Goal: Check status: Check status

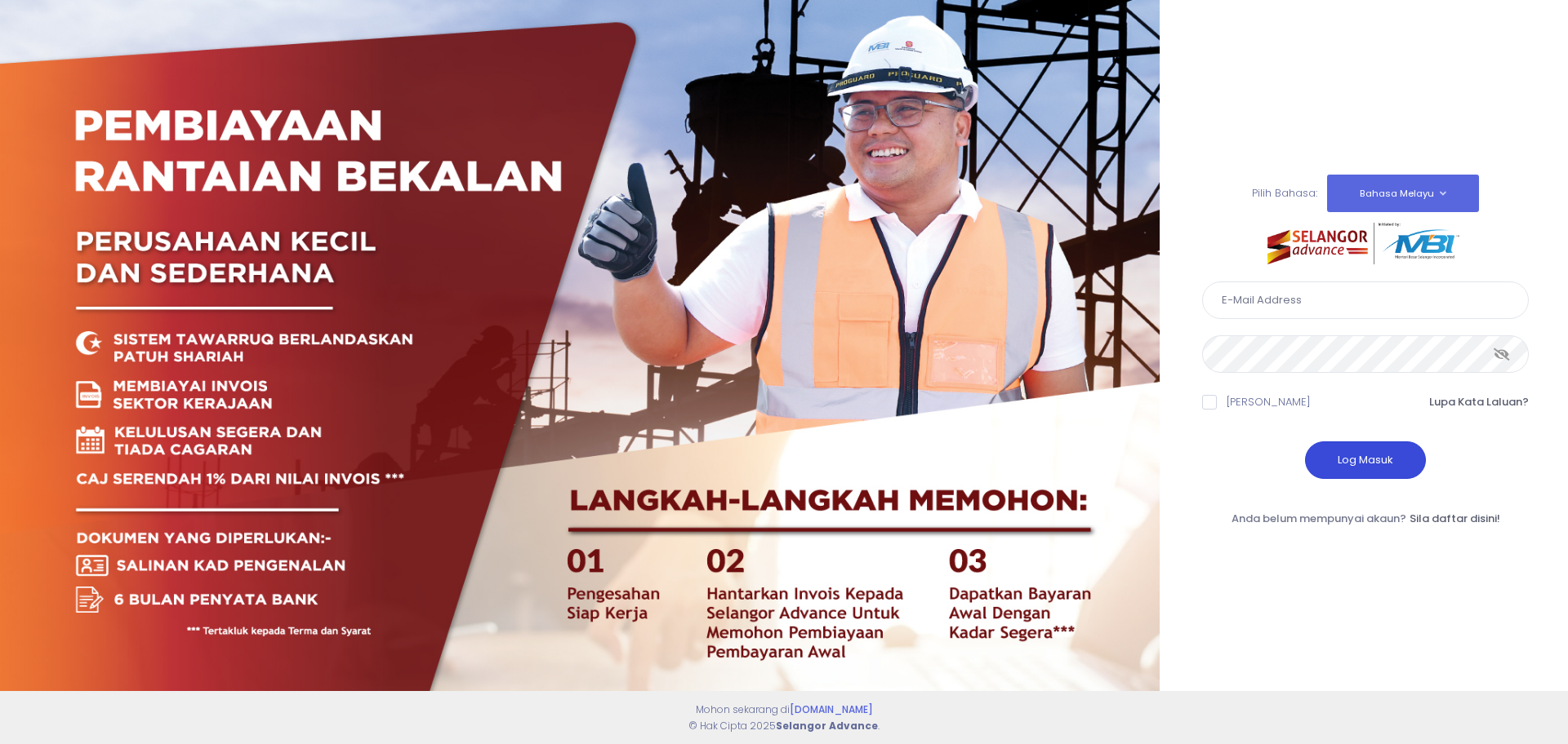
type input "alex@mygps.my"
click at [1351, 461] on button "Log Masuk" at bounding box center [1365, 460] width 121 height 37
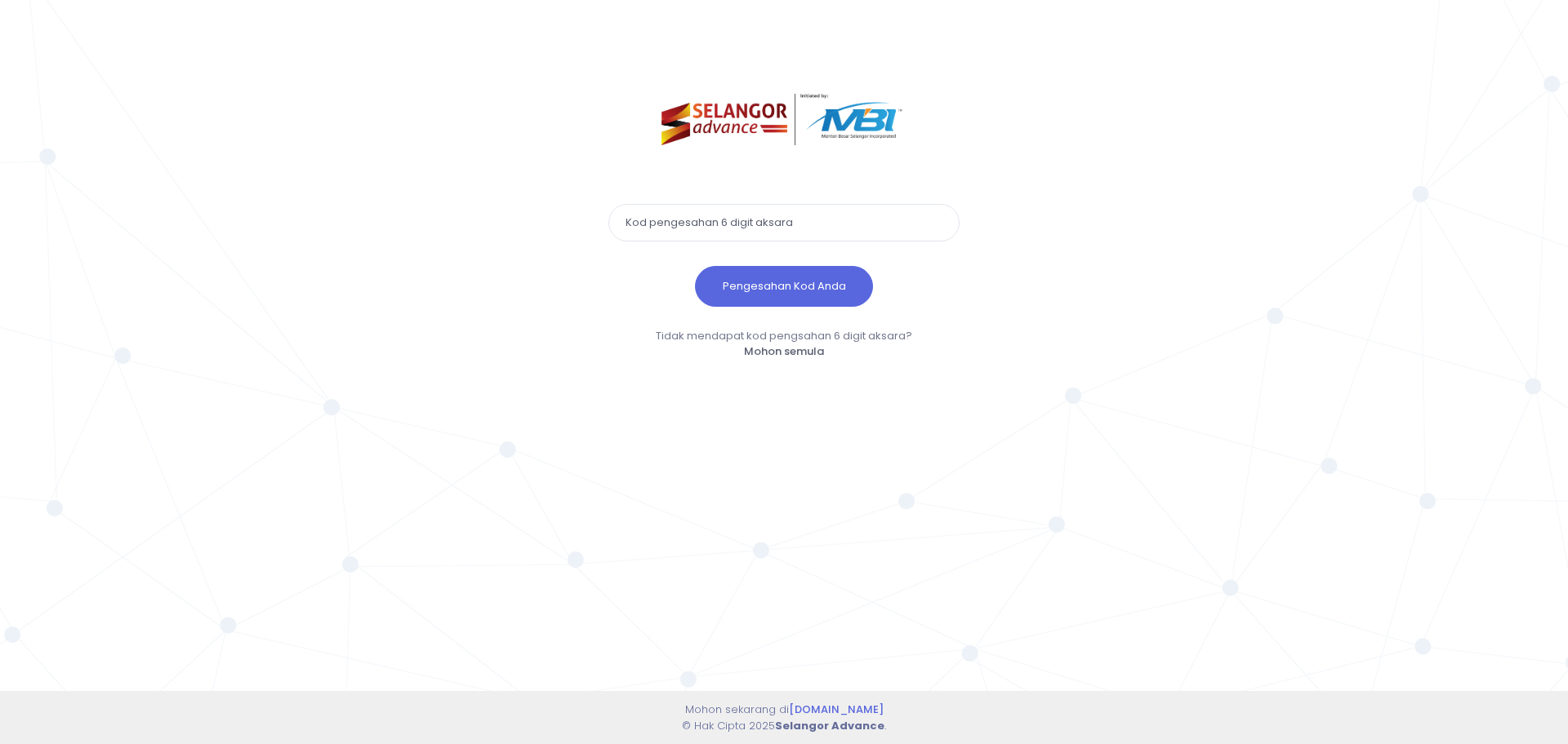
click at [786, 216] on input "text" at bounding box center [784, 222] width 351 height 37
click at [680, 230] on input "text" at bounding box center [784, 222] width 351 height 37
type input "330699"
click at [740, 272] on button "Pengesahan Kod Anda" at bounding box center [784, 286] width 178 height 41
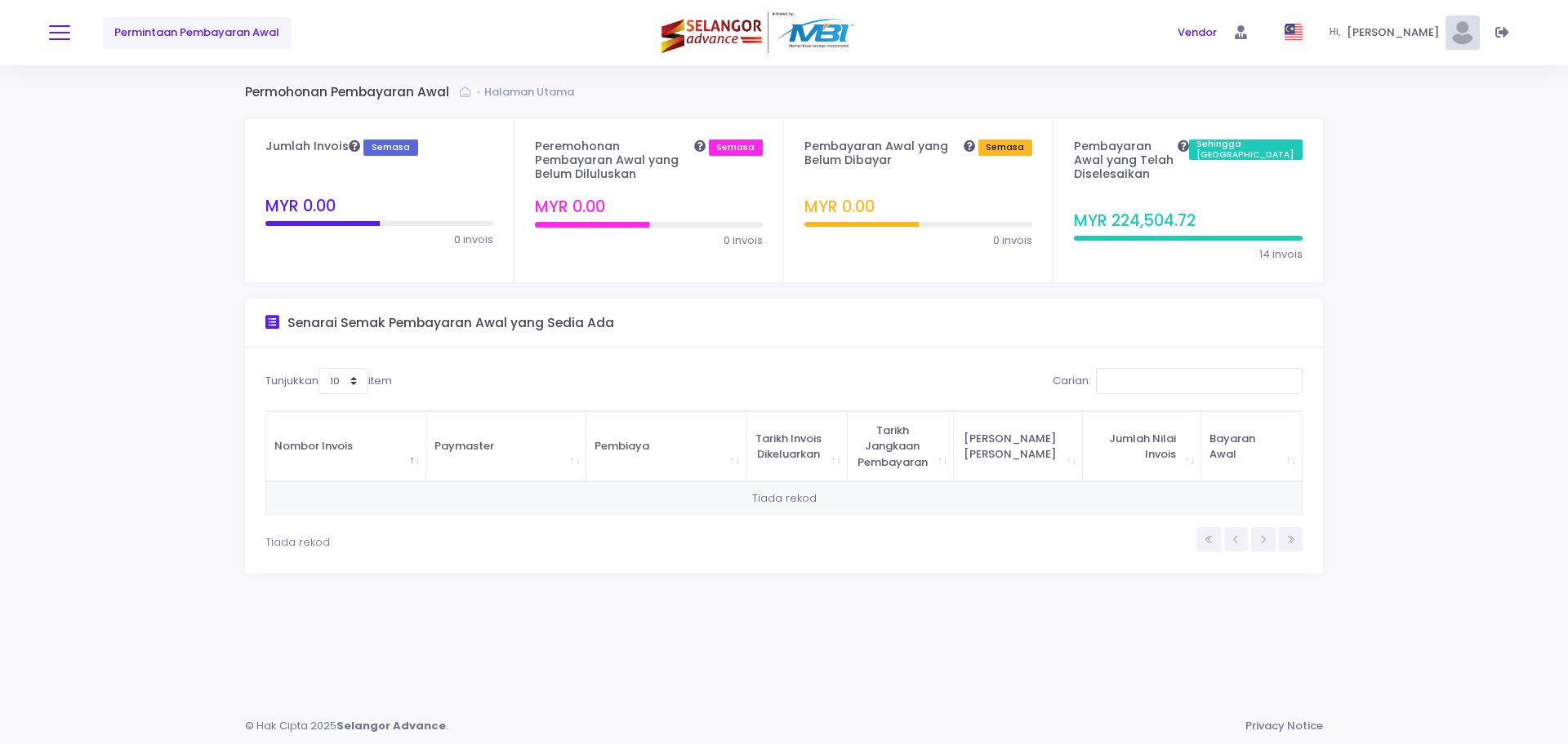
click at [55, 29] on button at bounding box center [59, 32] width 21 height 21
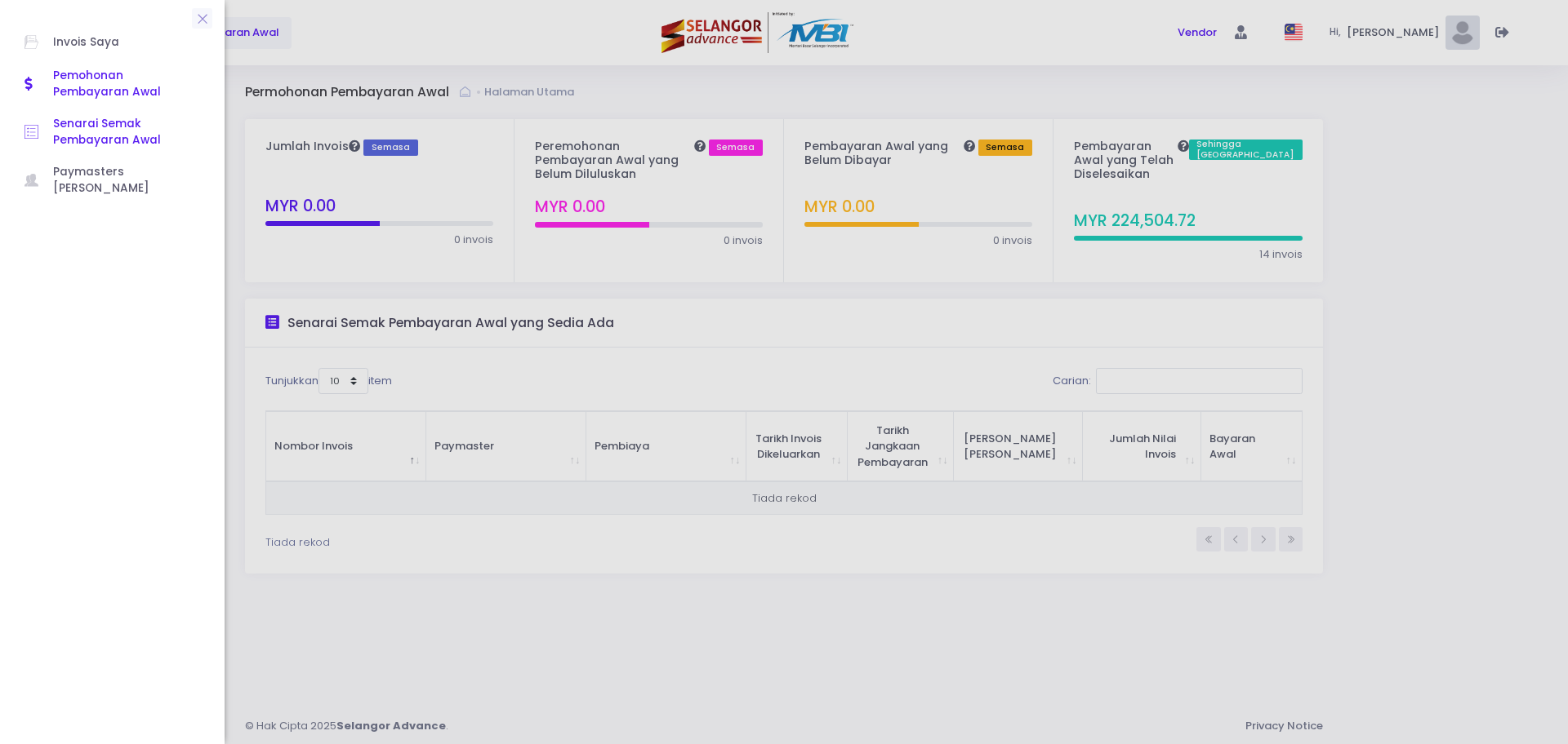
click at [106, 138] on span "Senarai Semak Pembayaran Awal" at bounding box center [127, 132] width 147 height 33
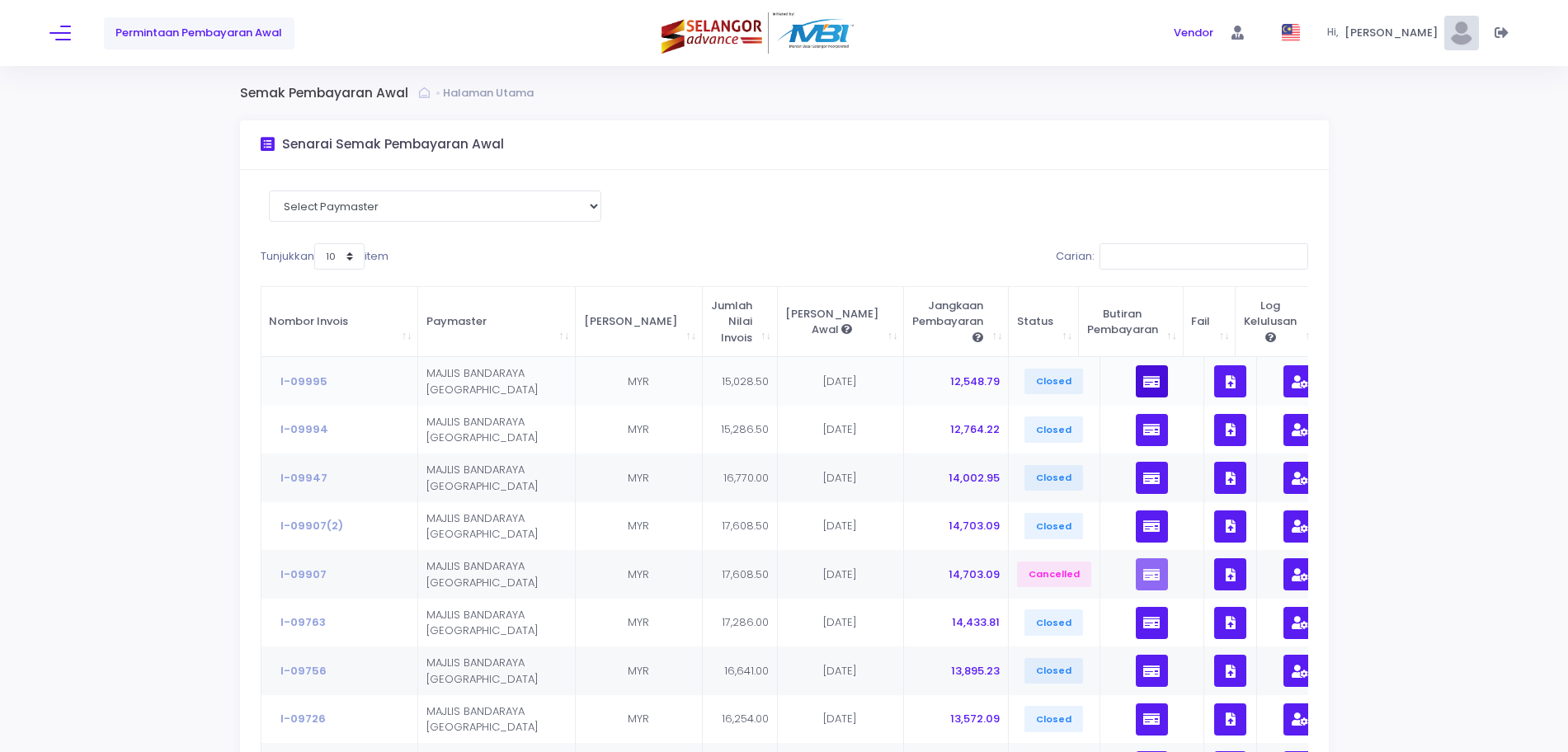
click at [1136, 368] on button "button" at bounding box center [1151, 381] width 32 height 32
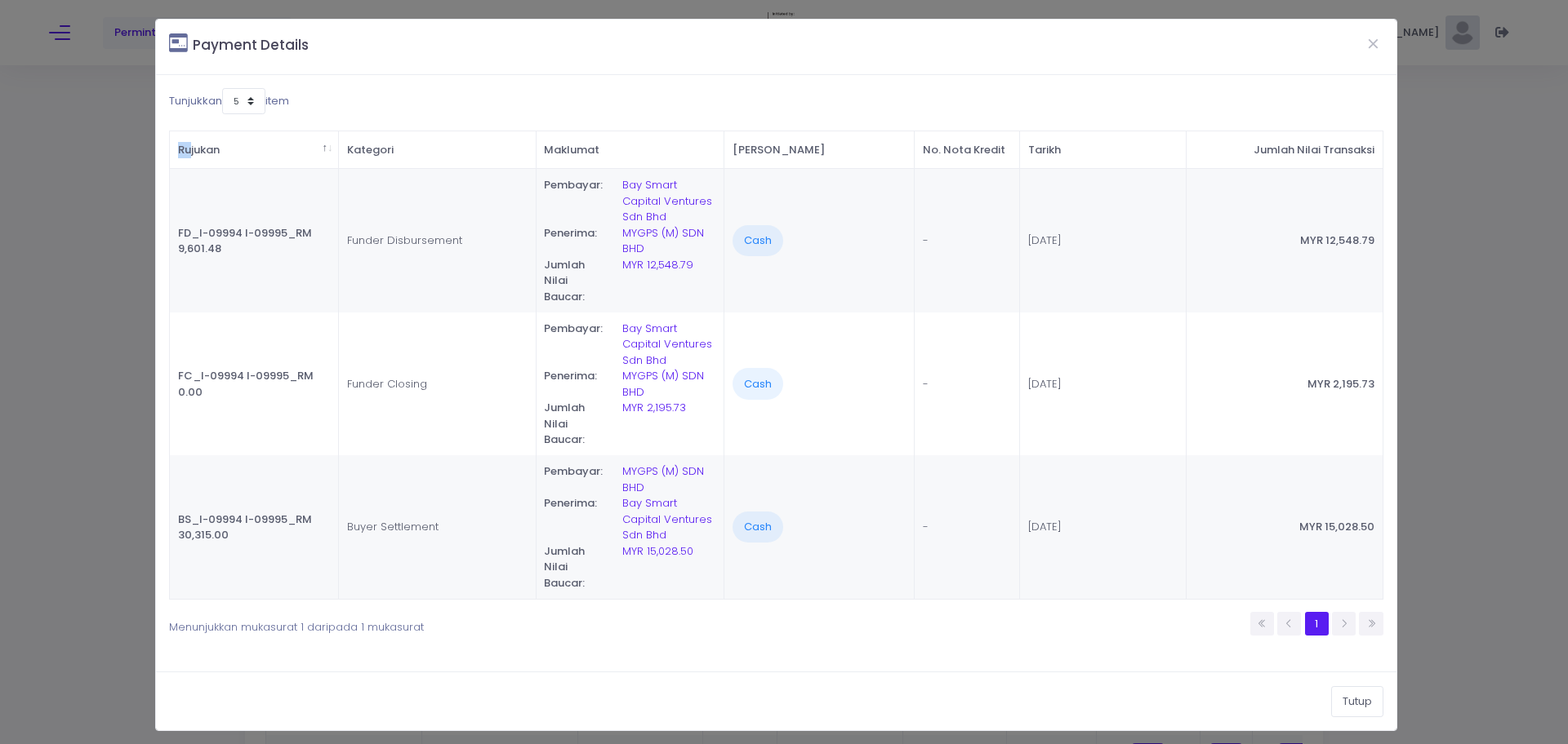
drag, startPoint x: 178, startPoint y: 154, endPoint x: 1370, endPoint y: 536, distance: 1251.7
click at [1370, 536] on div "Rujukan Kategori Maklumat Cara Pembayaran No. Nota Kredit Tarikh Jumlah Nilai T…" at bounding box center [776, 364] width 1230 height 490
copy table
click at [708, 665] on div "Tunjukkan 5 7 10 item Rujukan Kategori Maklumat Cara Pembayaran No. Nota Kredit…" at bounding box center [776, 373] width 1241 height 597
click at [1344, 701] on button "Tutup" at bounding box center [1357, 701] width 52 height 31
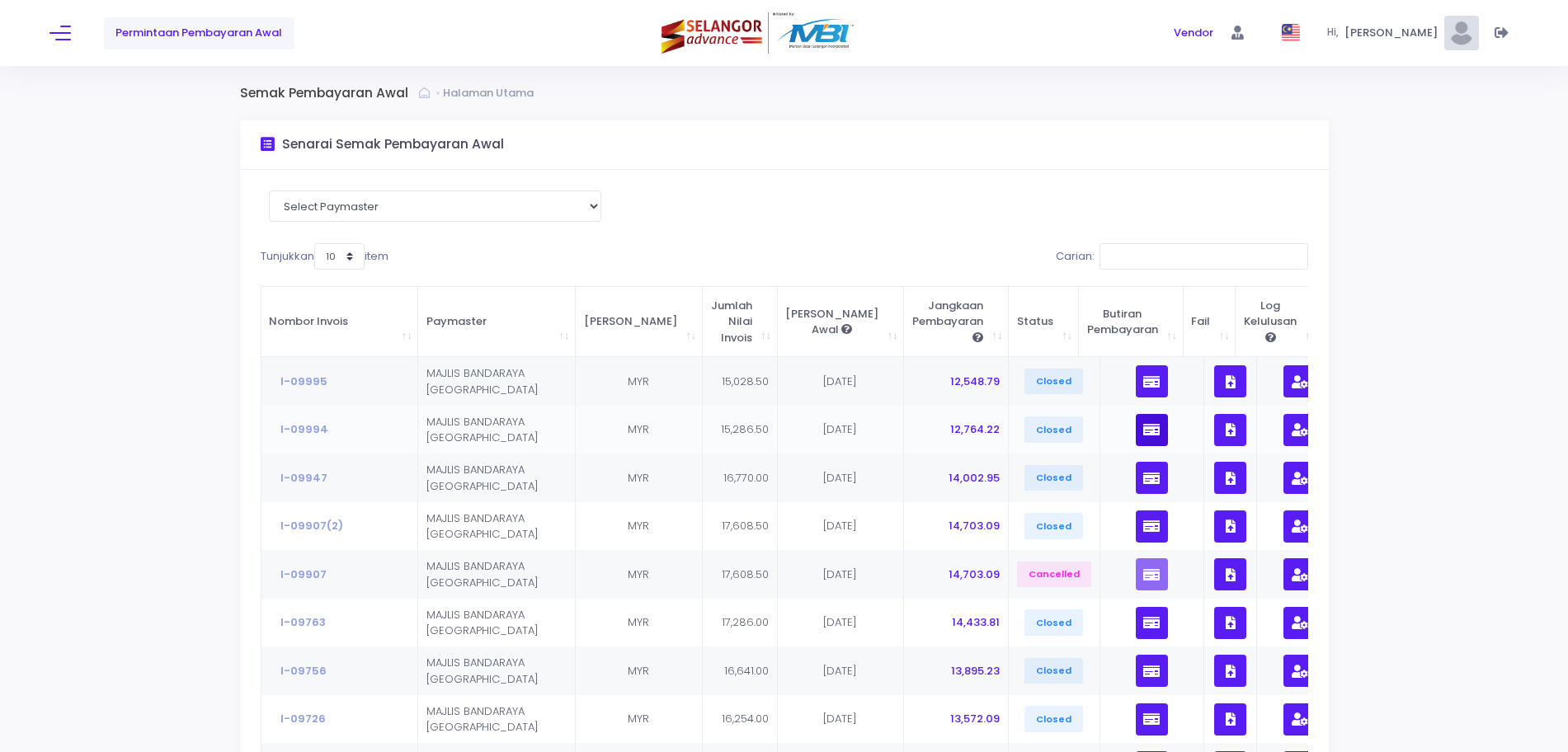
click at [1144, 430] on icon "button" at bounding box center [1151, 430] width 16 height 0
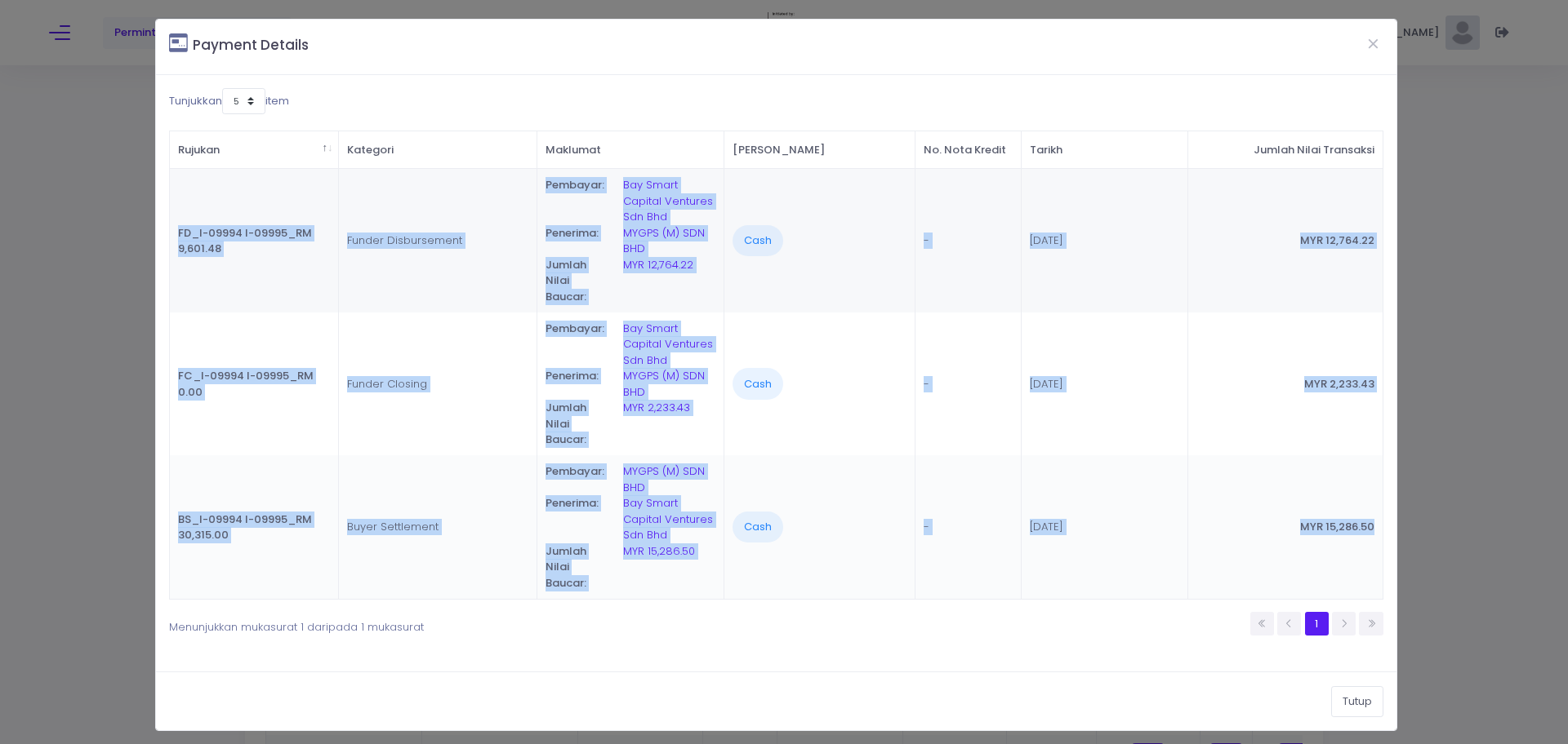
drag, startPoint x: 169, startPoint y: 218, endPoint x: 1368, endPoint y: 520, distance: 1236.4
click at [1368, 520] on tbody "FD_I-09994 I-09995_RM 9,601.48 Funder Disbursement Pembayar: Bay Smart Capital …" at bounding box center [775, 384] width 1212 height 430
copy tbody "FD_I-09994 I-09995_RM 9,601.48 Funder Disbursement Pembayar: Bay Smart Capital …"
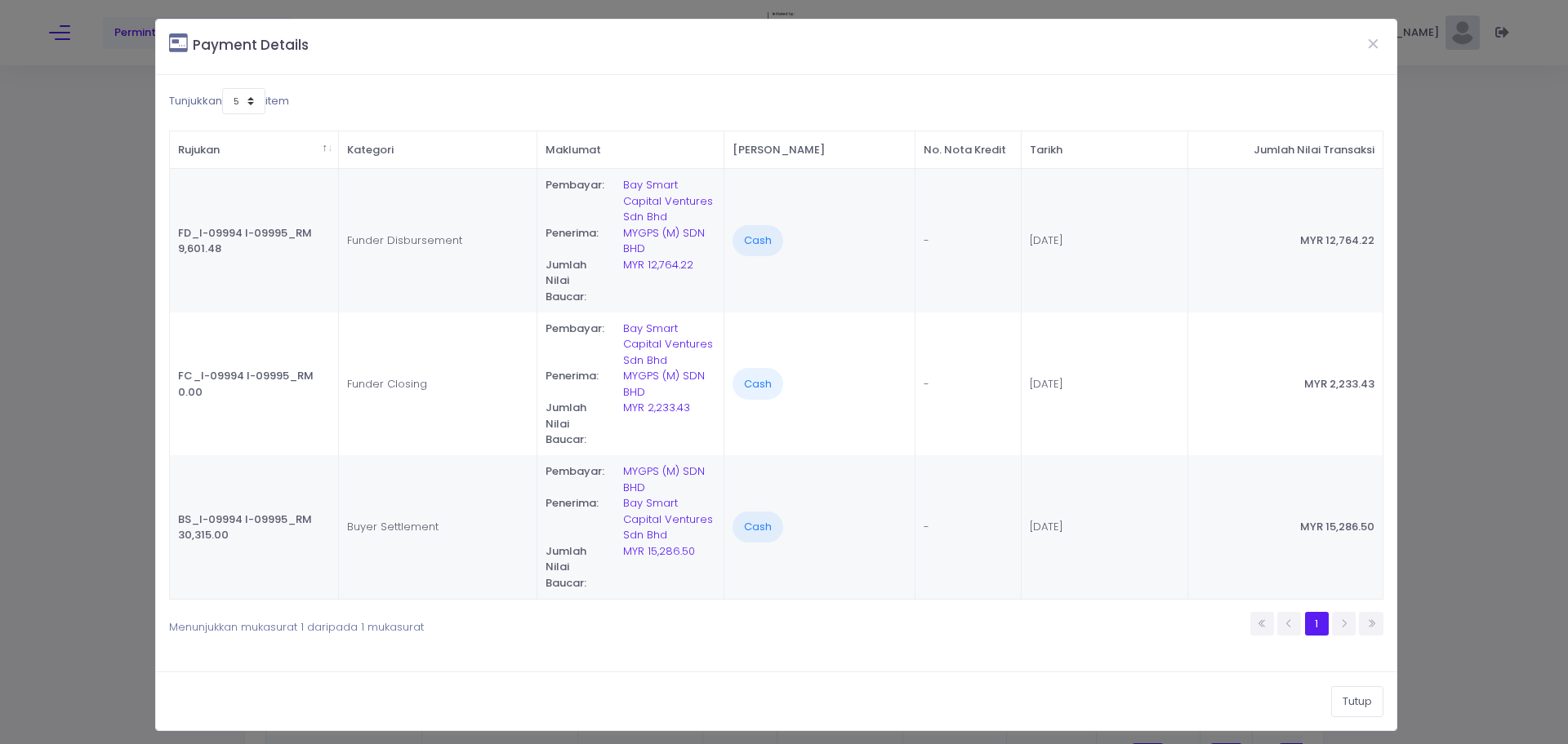
click at [924, 703] on div "Tutup" at bounding box center [776, 701] width 1241 height 59
click at [1334, 706] on button "Tutup" at bounding box center [1357, 701] width 52 height 31
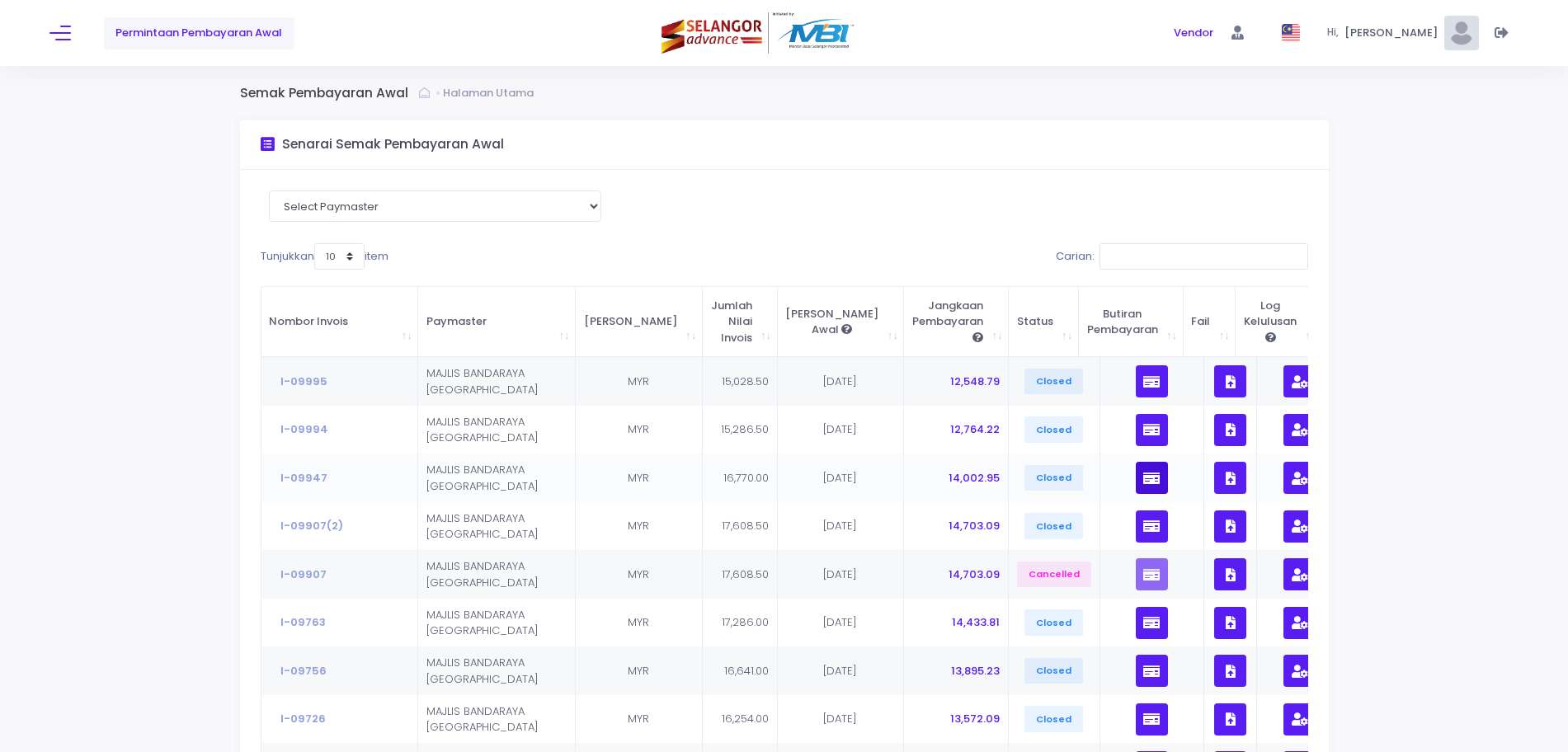
click at [1136, 483] on button "button" at bounding box center [1151, 477] width 32 height 32
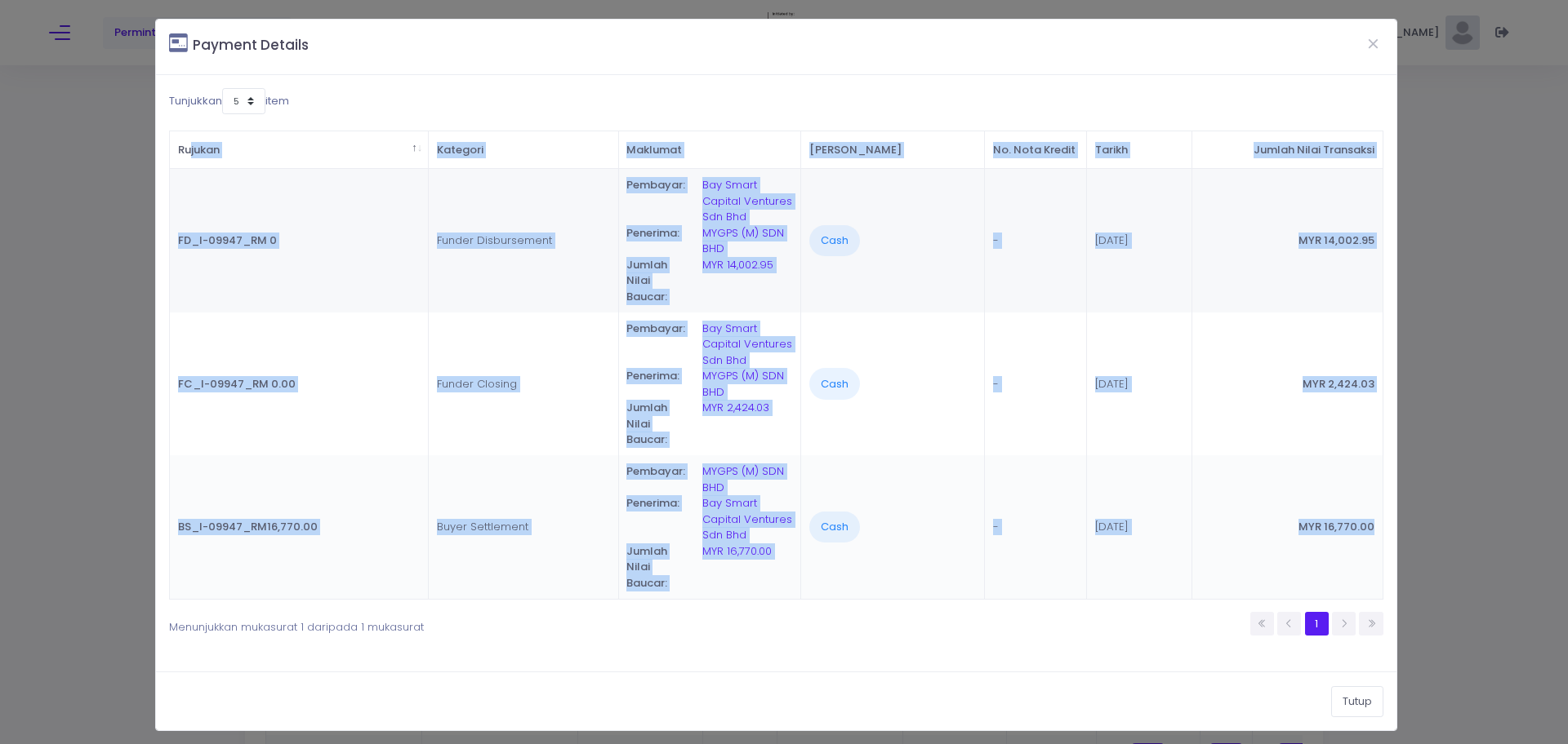
drag, startPoint x: 179, startPoint y: 144, endPoint x: 1368, endPoint y: 541, distance: 1253.5
click at [1368, 541] on table "Rujukan Kategori Maklumat Cara Pembayaran No. Nota Kredit Tarikh Jumlah Nilai T…" at bounding box center [776, 364] width 1213 height 469
copy table "Rujukan Kategori Maklumat Cara Pembayaran No. Nota Kredit Tarikh Jumlah Nilai T…"
click at [234, 239] on span "FD_I-09947_RM 0" at bounding box center [228, 240] width 99 height 15
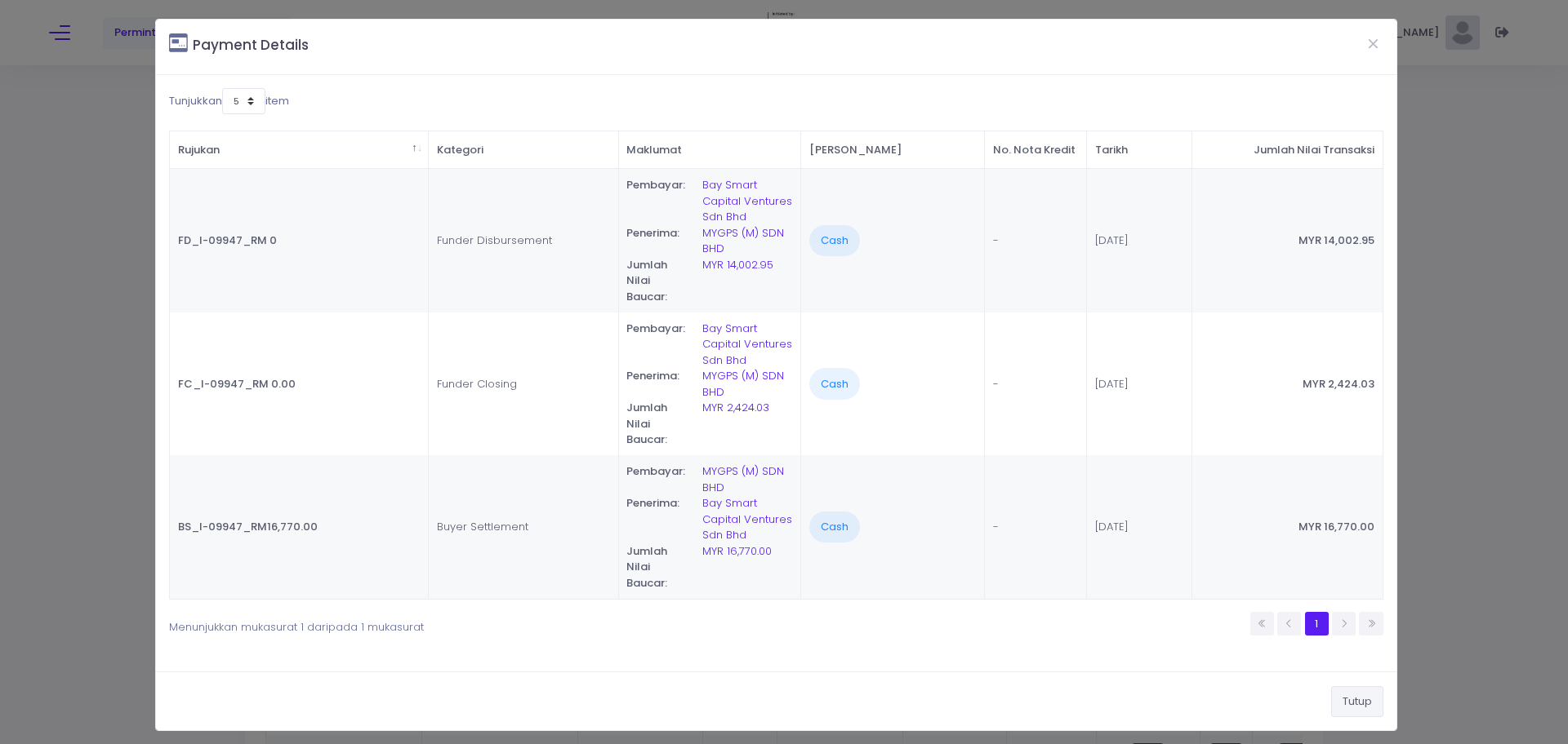
click at [1347, 708] on button "Tutup" at bounding box center [1357, 701] width 52 height 31
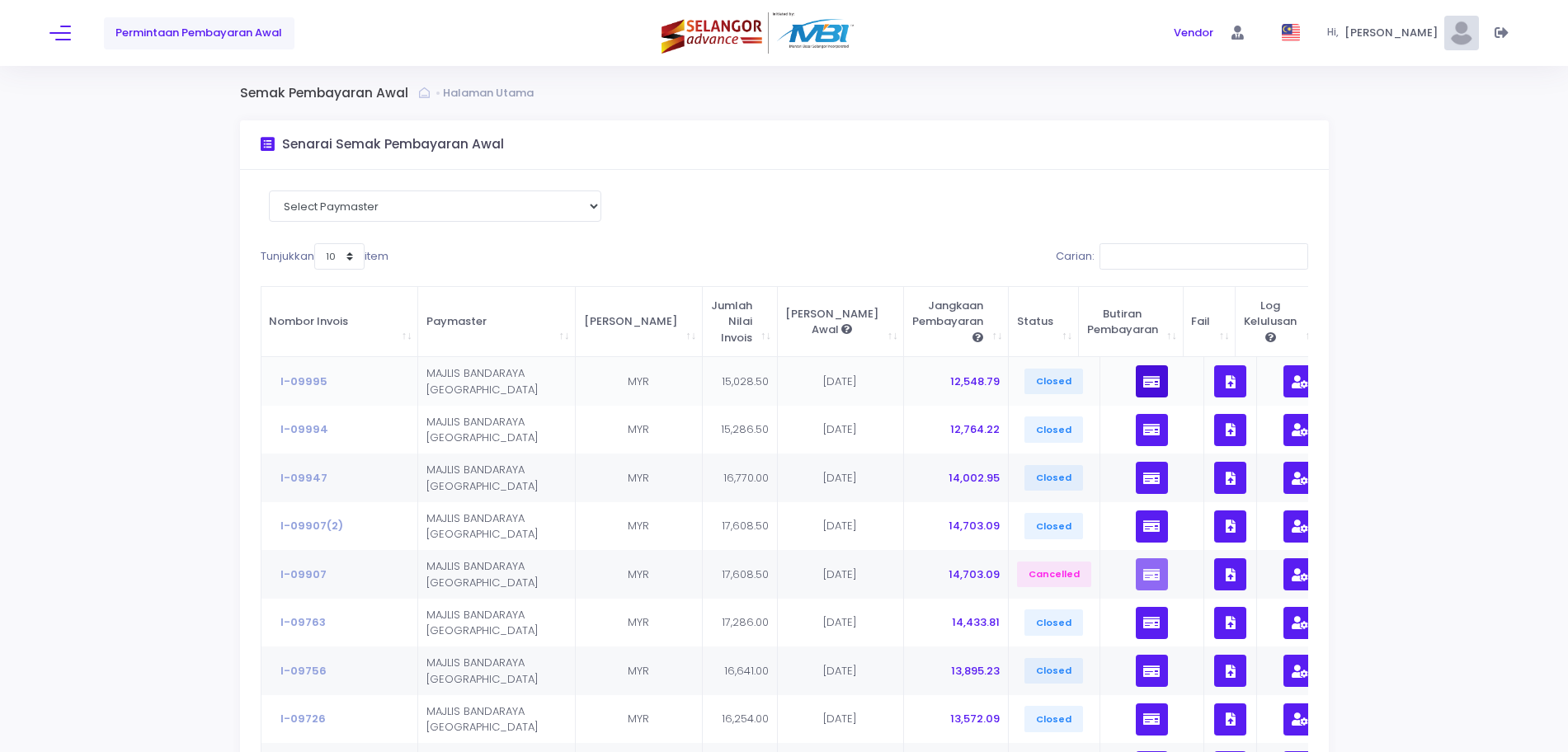
click at [1144, 382] on icon "button" at bounding box center [1151, 382] width 16 height 0
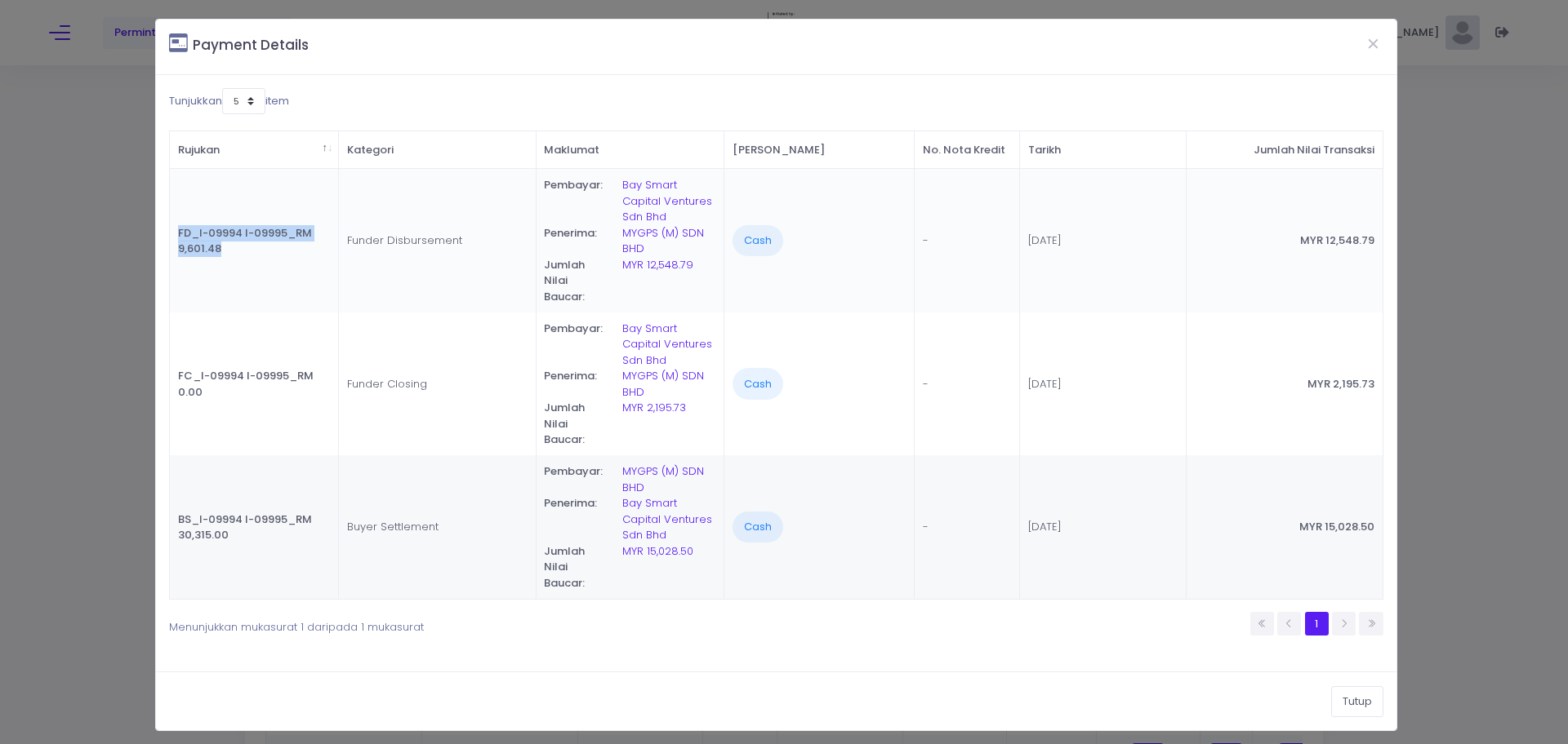
drag, startPoint x: 239, startPoint y: 245, endPoint x: 174, endPoint y: 231, distance: 66.5
click at [174, 231] on td "FD_I-09994 I-09995_RM 9,601.48" at bounding box center [254, 241] width 169 height 144
copy span "FD_I-09994 I-09995_RM 9,601.48"
drag, startPoint x: 473, startPoint y: 233, endPoint x: 392, endPoint y: 273, distance: 90.3
click at [343, 245] on td "Funder Disbursement" at bounding box center [438, 241] width 198 height 144
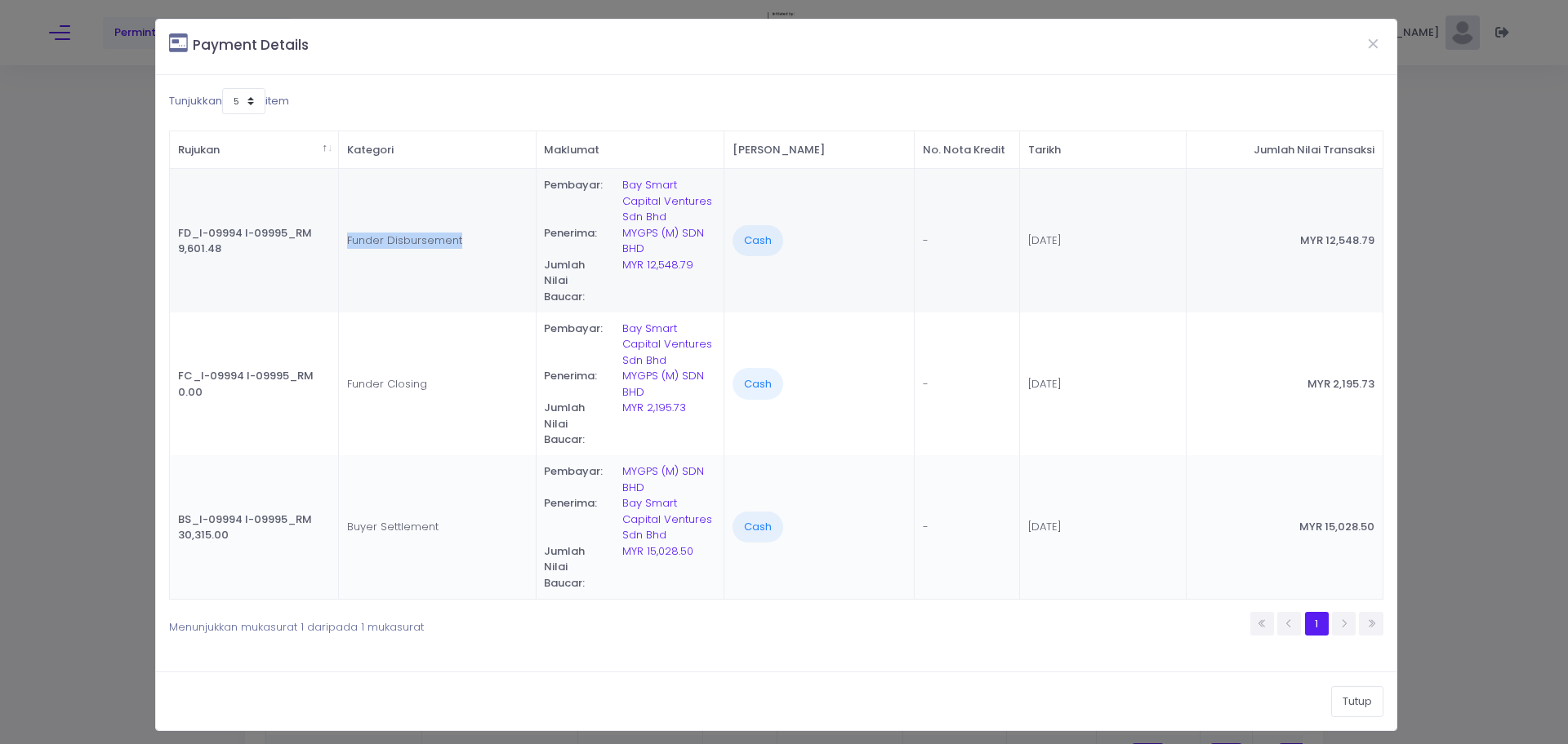
copy td "Funder Disbursement"
click at [1168, 675] on div "Tutup" at bounding box center [776, 701] width 1241 height 59
click at [1374, 696] on div "Tutup" at bounding box center [776, 701] width 1241 height 59
click at [1345, 709] on button "Tutup" at bounding box center [1357, 701] width 52 height 31
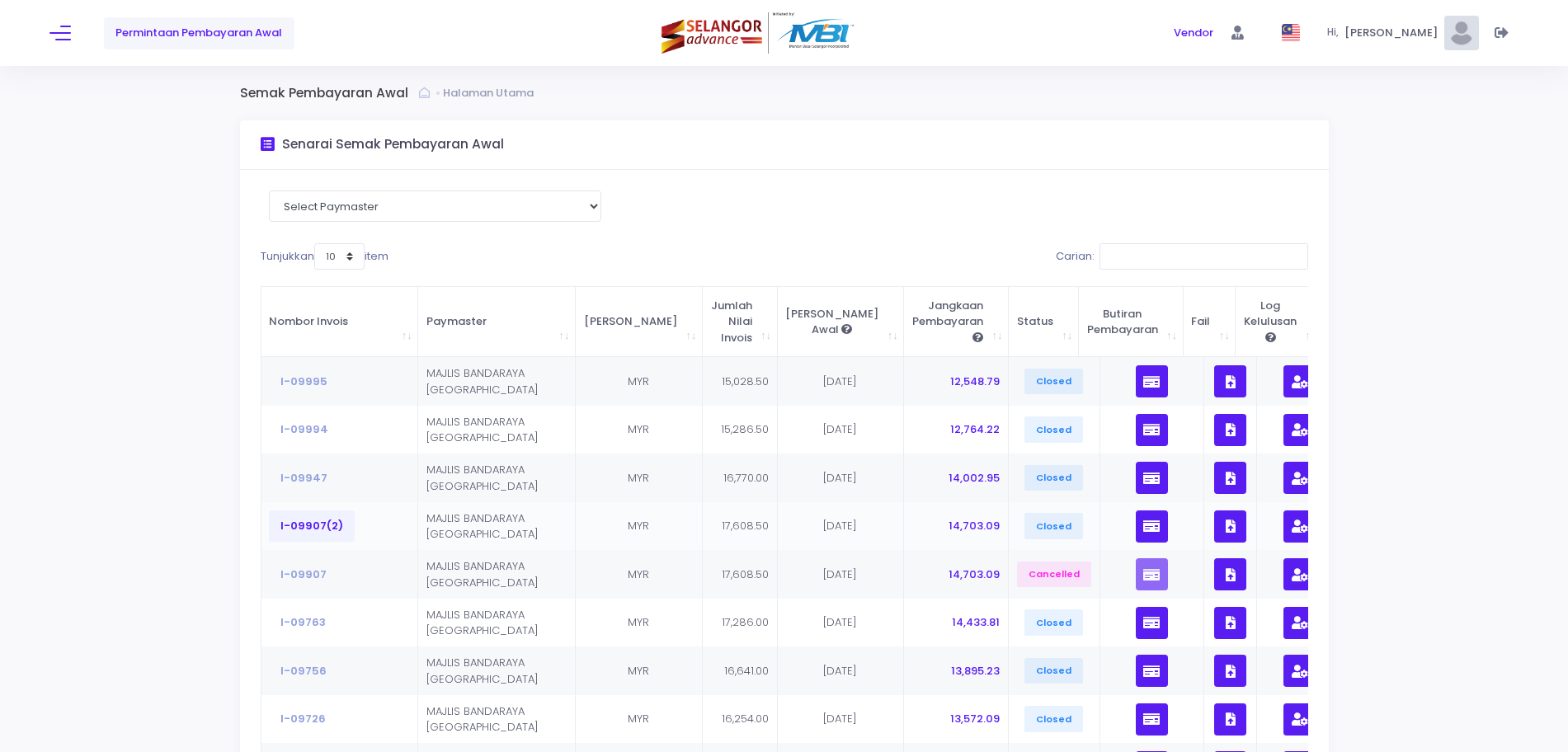
click at [300, 525] on button "I-09907(2)" at bounding box center [312, 526] width 86 height 32
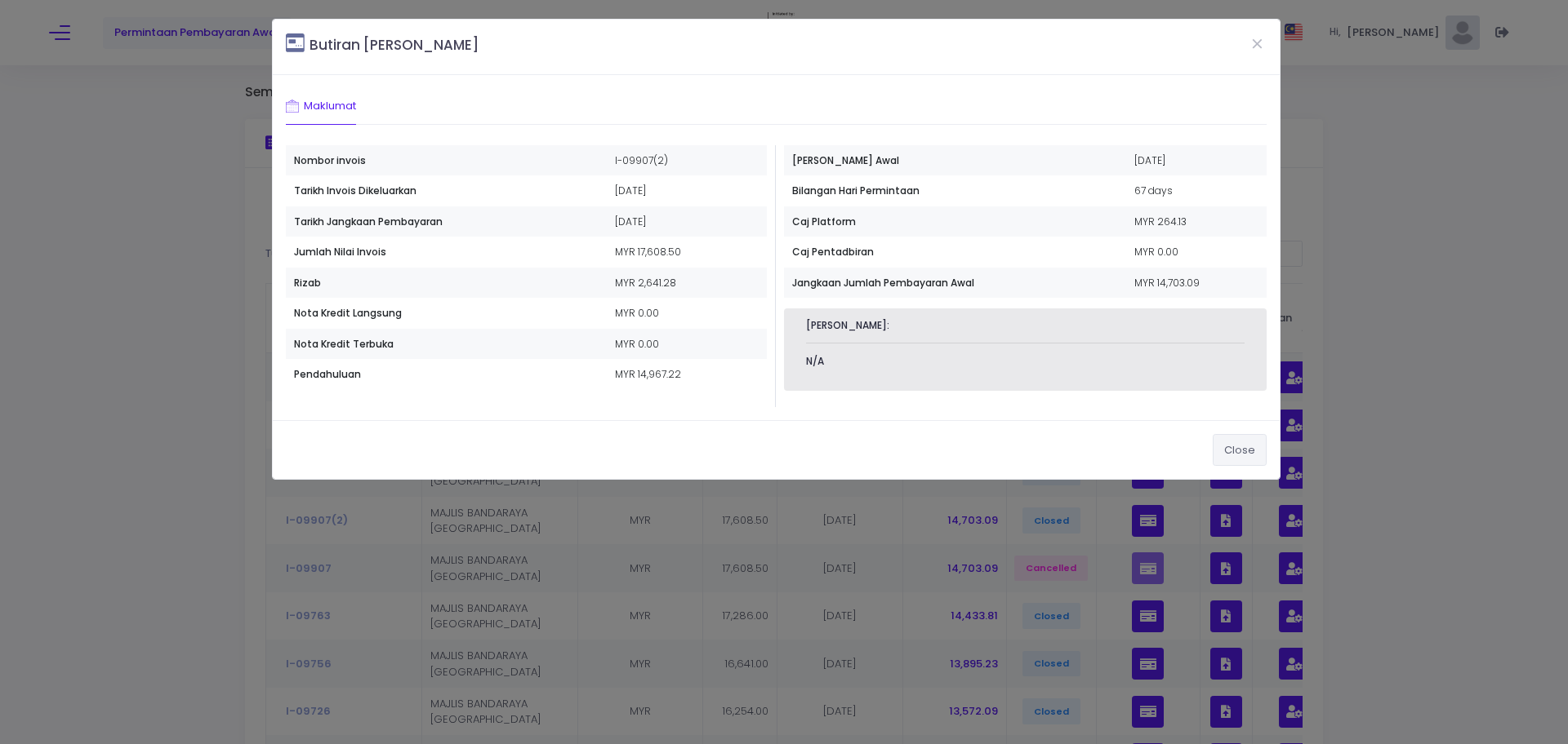
click at [1241, 452] on button "Close" at bounding box center [1240, 449] width 54 height 31
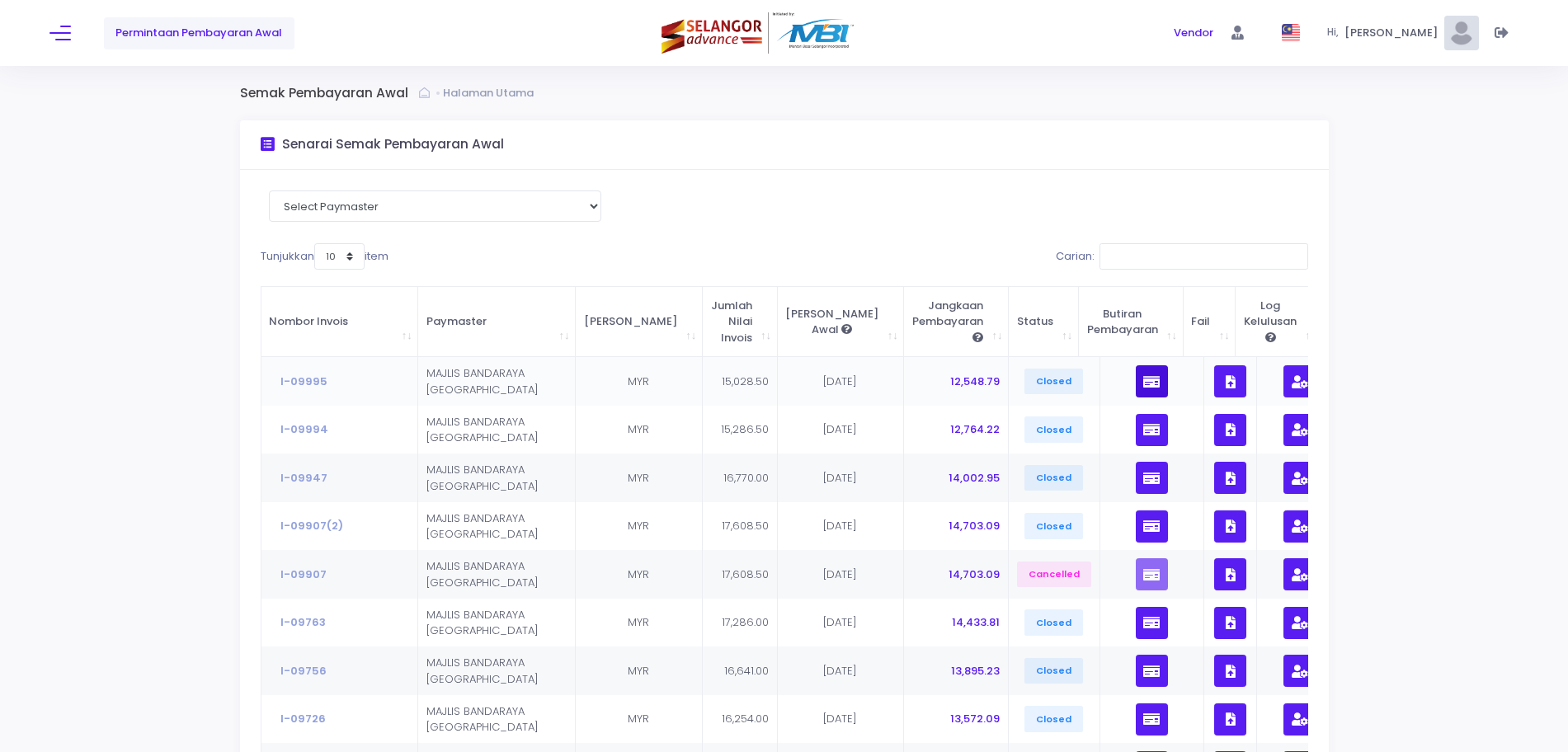
click at [1144, 382] on icon "button" at bounding box center [1151, 382] width 16 height 0
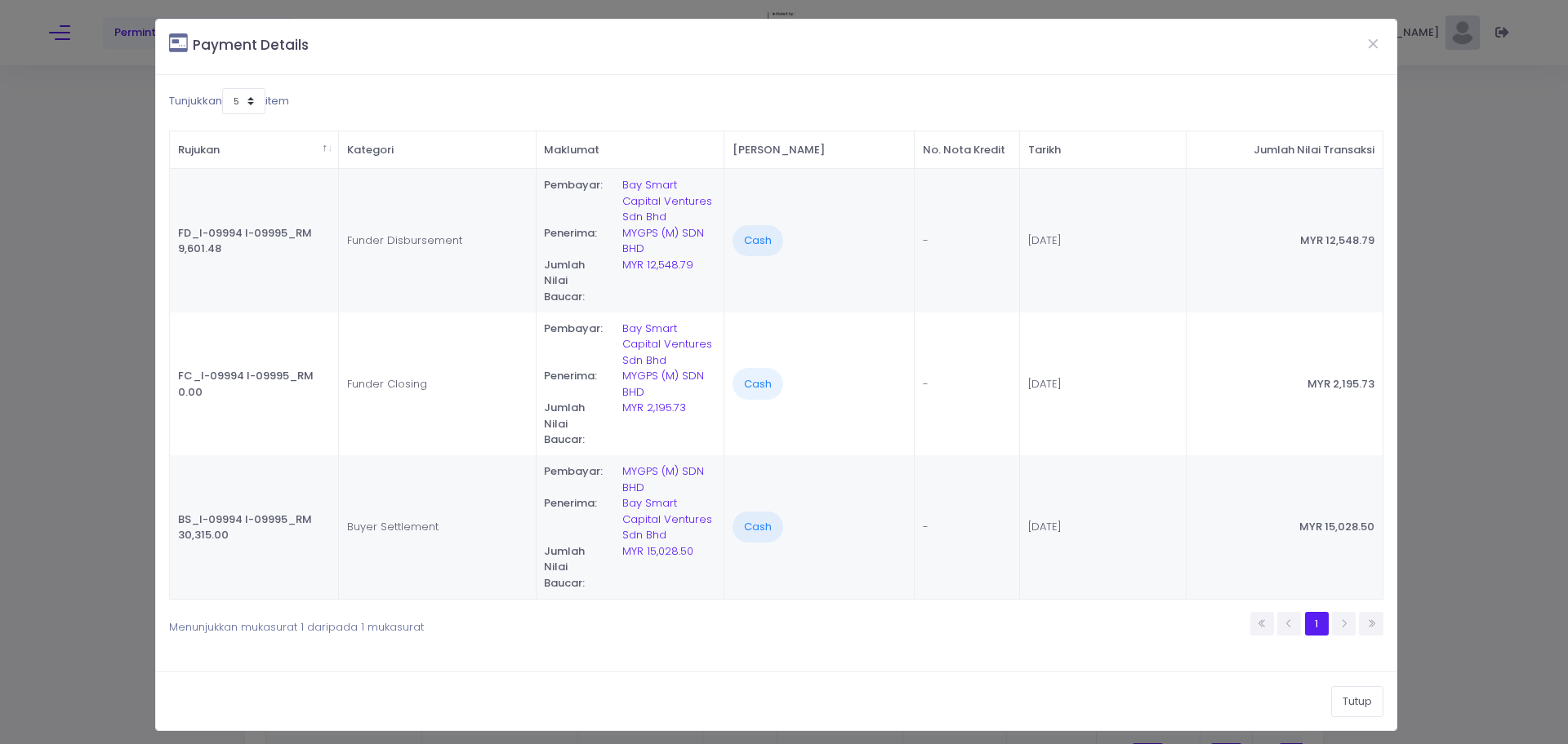
click at [1443, 253] on div "Payment Details Tunjukkan 5 7 10 item Rujukan Kategori Maklumat Cara Pembayaran…" at bounding box center [784, 372] width 1568 height 744
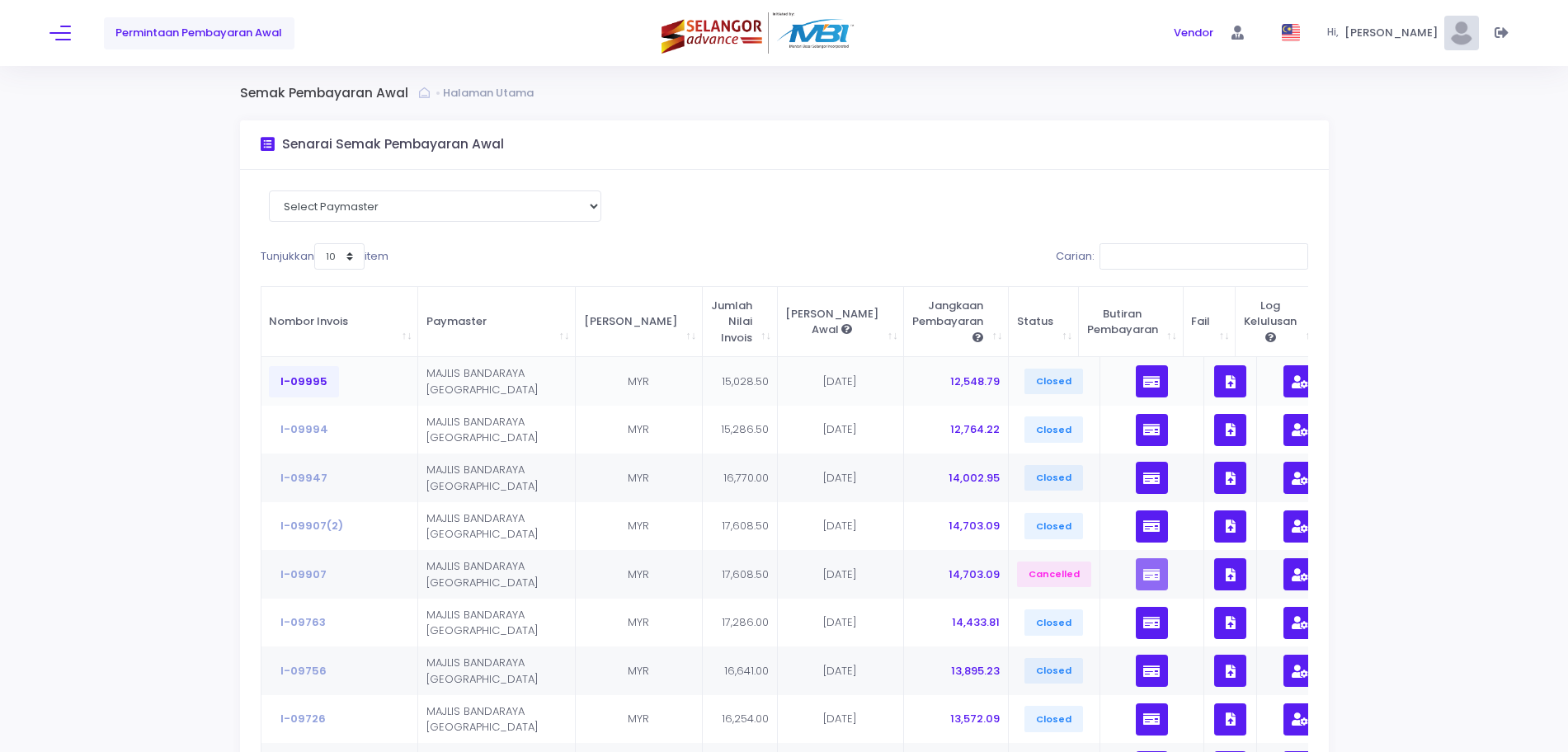
click at [308, 378] on button "I-09995" at bounding box center [304, 382] width 70 height 32
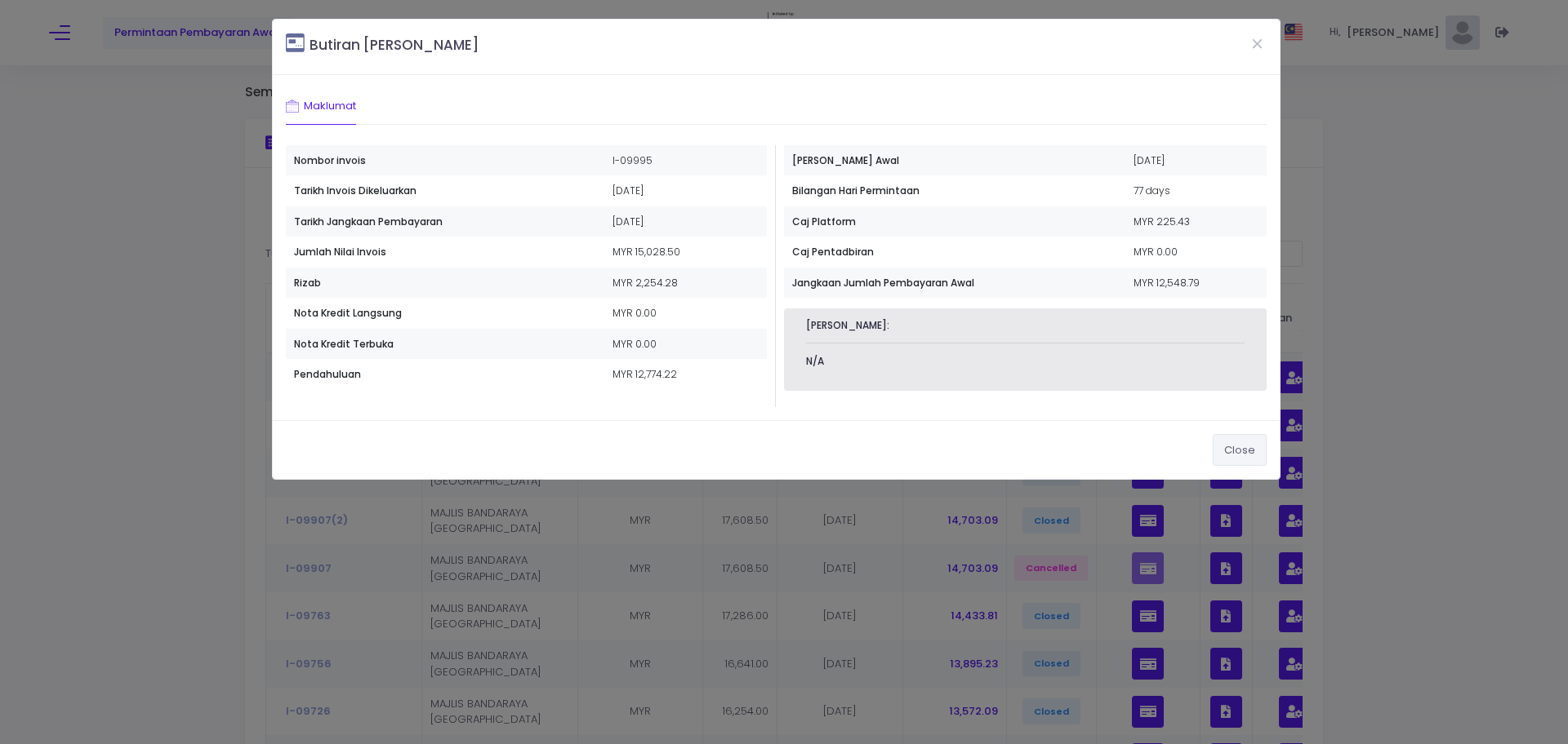
click at [1249, 448] on button "Close" at bounding box center [1240, 449] width 54 height 31
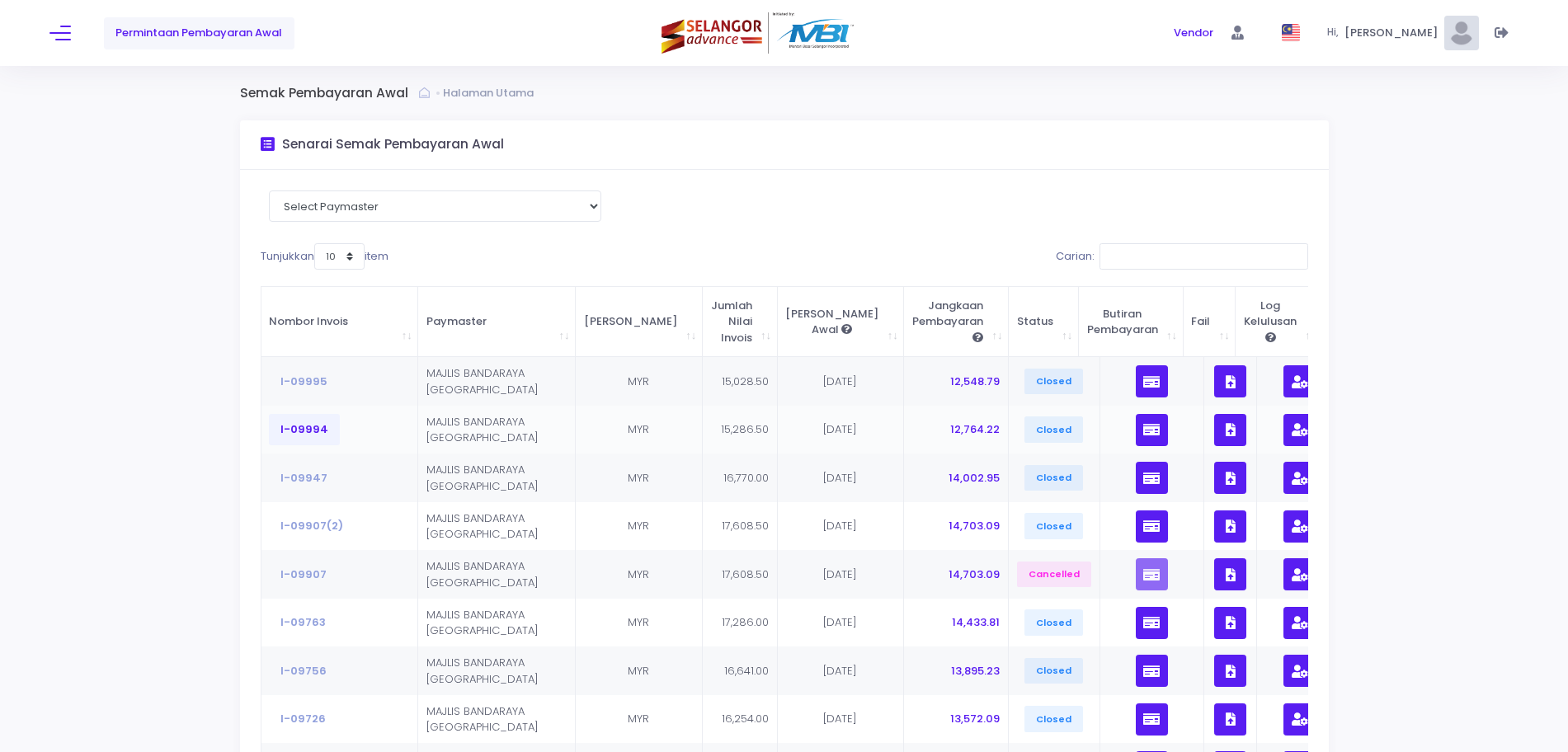
click at [324, 428] on button "I-09994" at bounding box center [305, 430] width 71 height 32
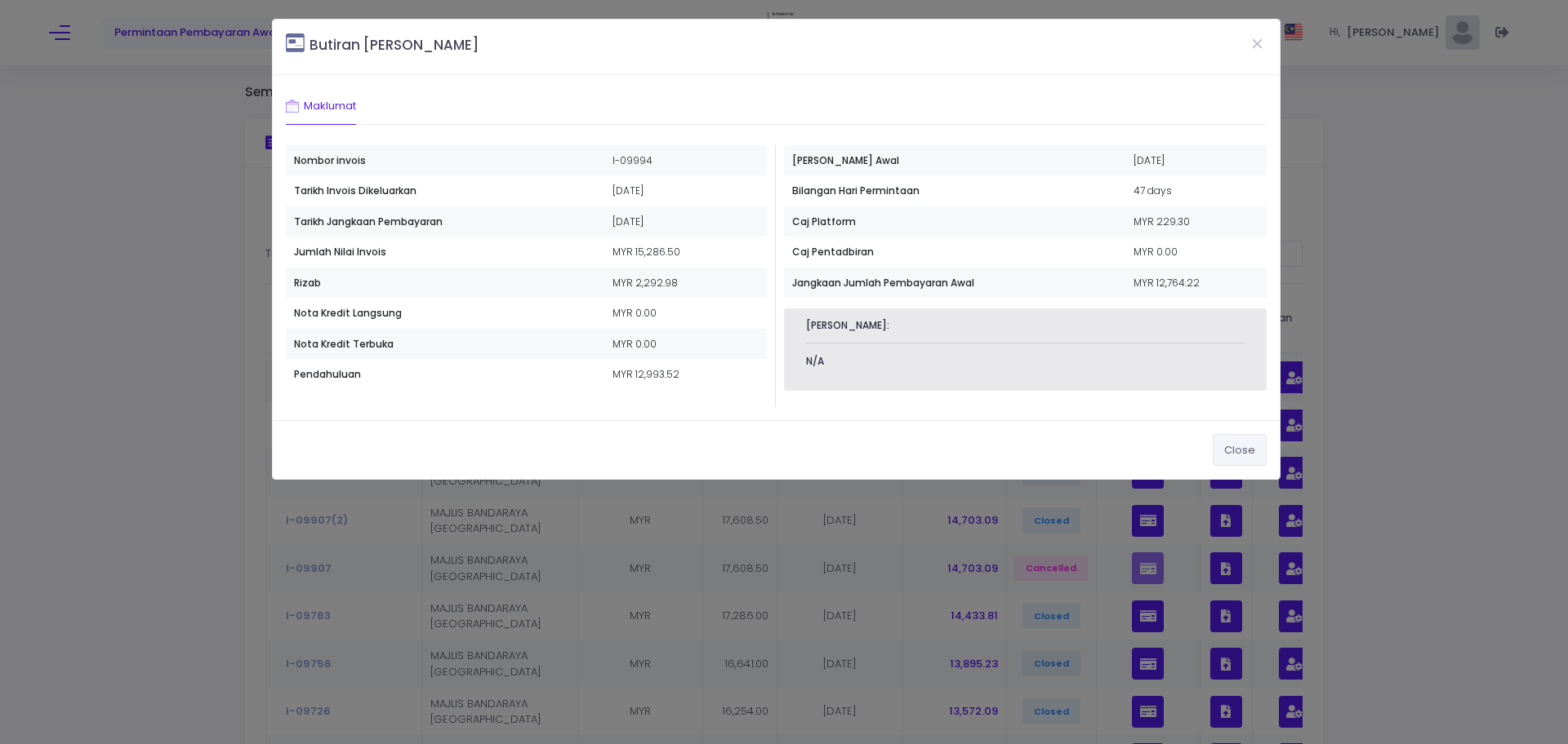
click at [1241, 456] on button "Close" at bounding box center [1240, 449] width 54 height 31
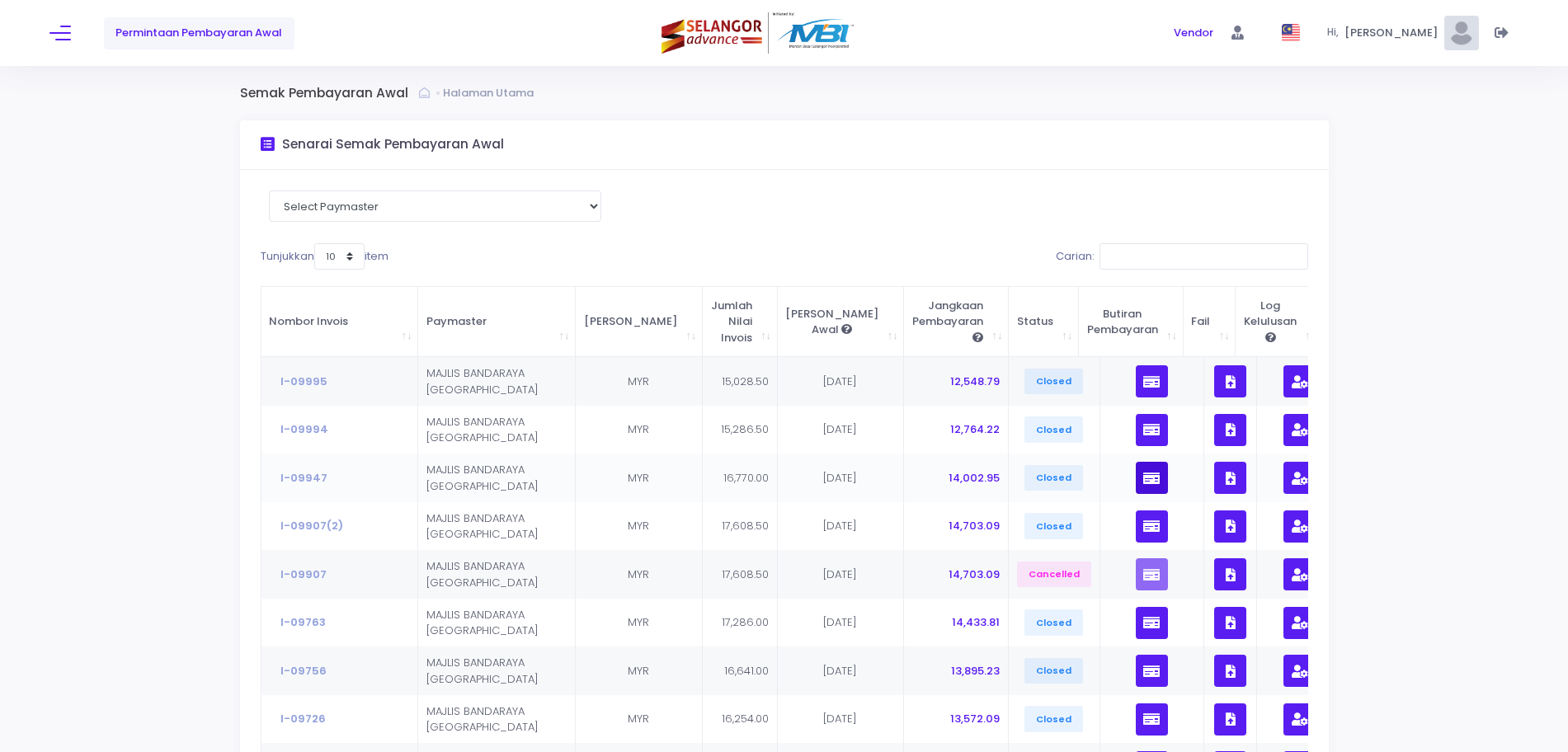
click at [1144, 478] on icon "button" at bounding box center [1151, 478] width 16 height 0
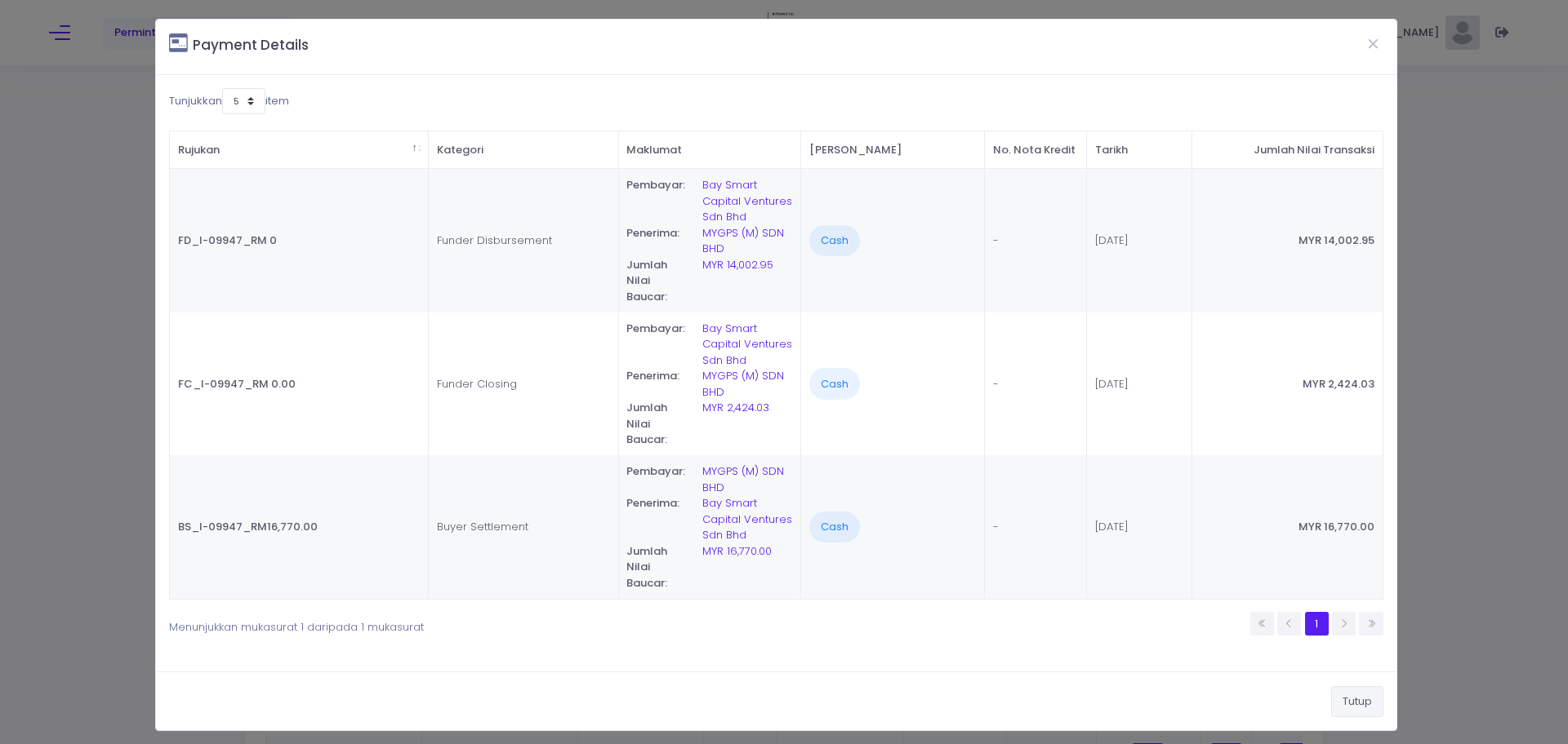
click at [1331, 712] on button "Tutup" at bounding box center [1357, 701] width 52 height 31
